Goal: Task Accomplishment & Management: Use online tool/utility

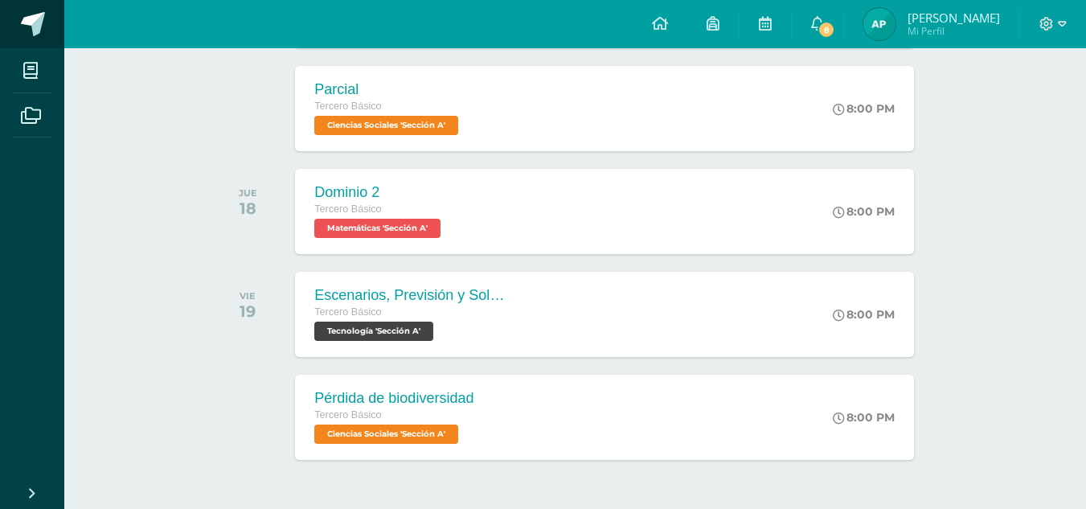
scroll to position [429, 0]
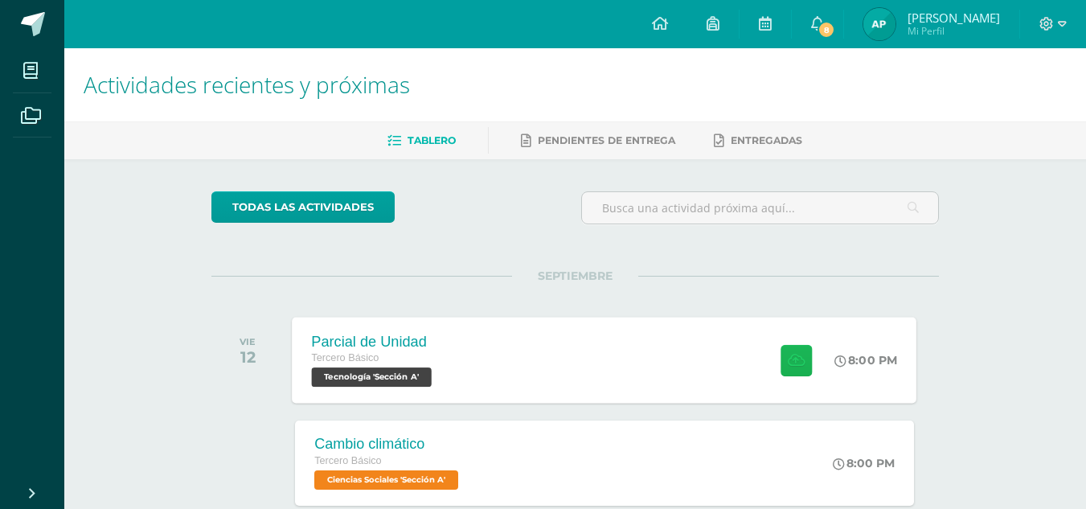
click at [799, 365] on icon at bounding box center [796, 360] width 17 height 14
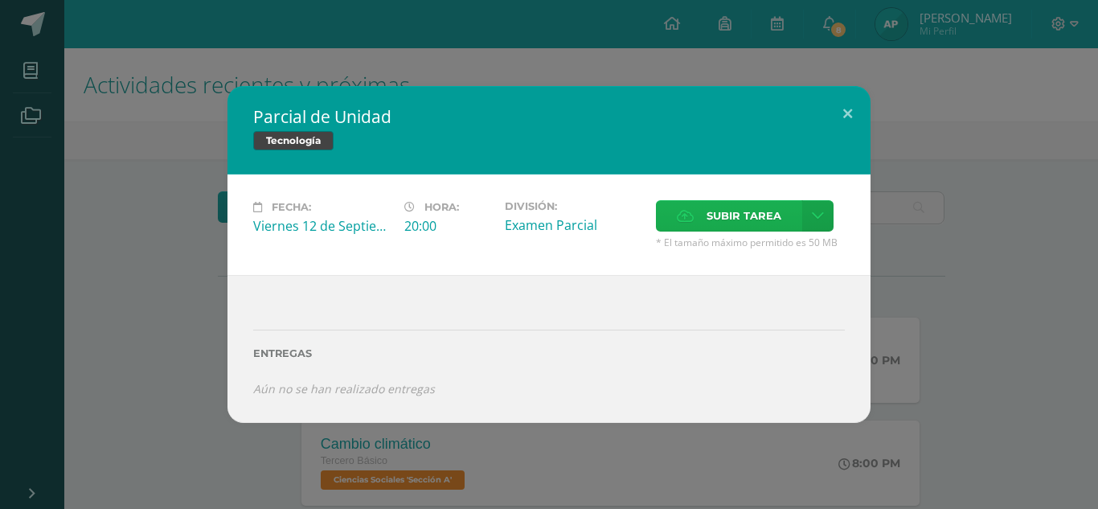
click at [760, 219] on span "Subir tarea" at bounding box center [744, 216] width 75 height 30
click at [0, 0] on input "Subir tarea" at bounding box center [0, 0] width 0 height 0
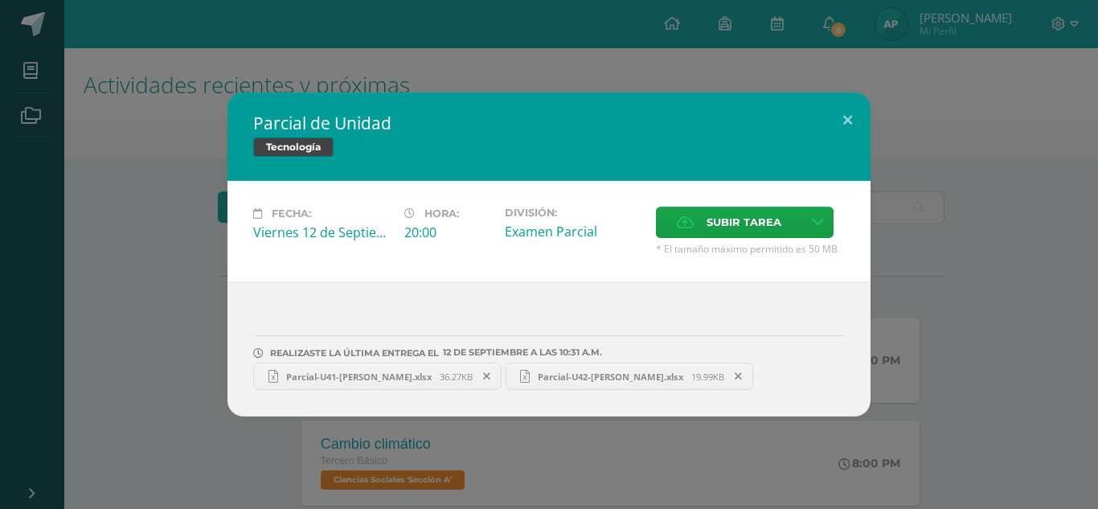
click at [554, 376] on span "Parcial-U42-[PERSON_NAME].xlsx" at bounding box center [611, 377] width 162 height 12
click at [843, 113] on button at bounding box center [848, 119] width 46 height 55
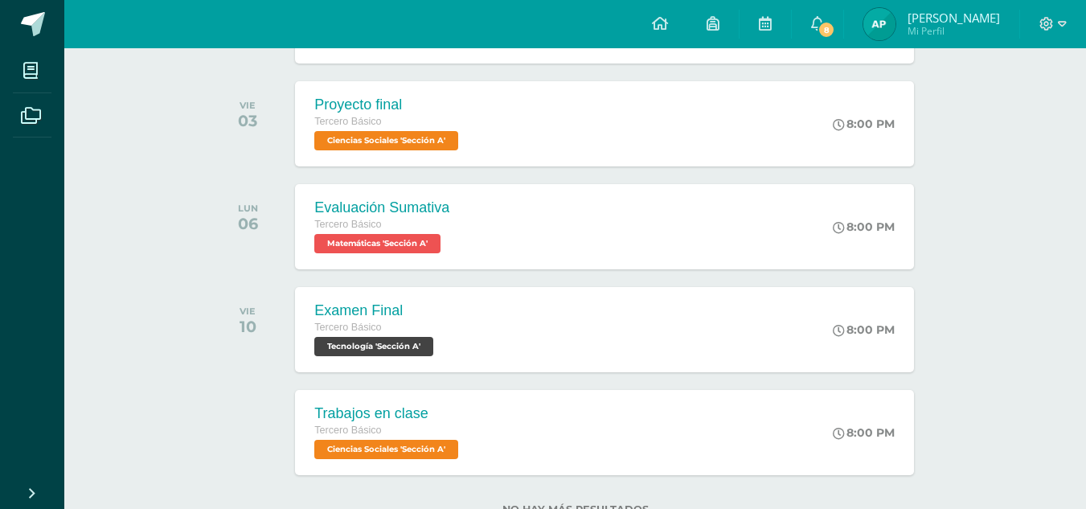
scroll to position [1594, 0]
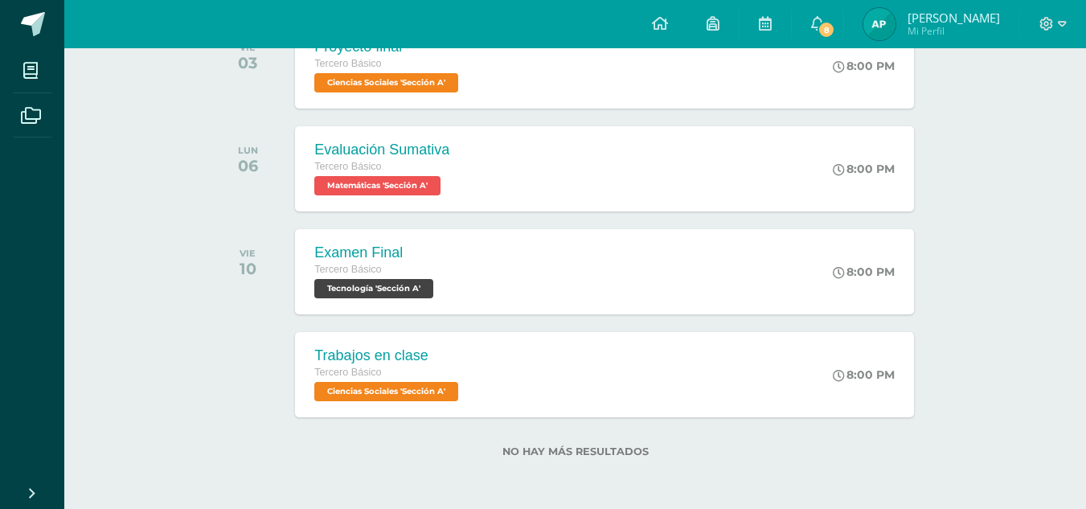
click at [731, 449] on label "No hay más resultados" at bounding box center [574, 451] width 727 height 12
click at [1068, 17] on div at bounding box center [1053, 24] width 66 height 48
click at [1054, 25] on span at bounding box center [1052, 24] width 27 height 18
click at [1006, 108] on span "Cerrar sesión" at bounding box center [1011, 109] width 72 height 15
